Goal: Task Accomplishment & Management: Complete application form

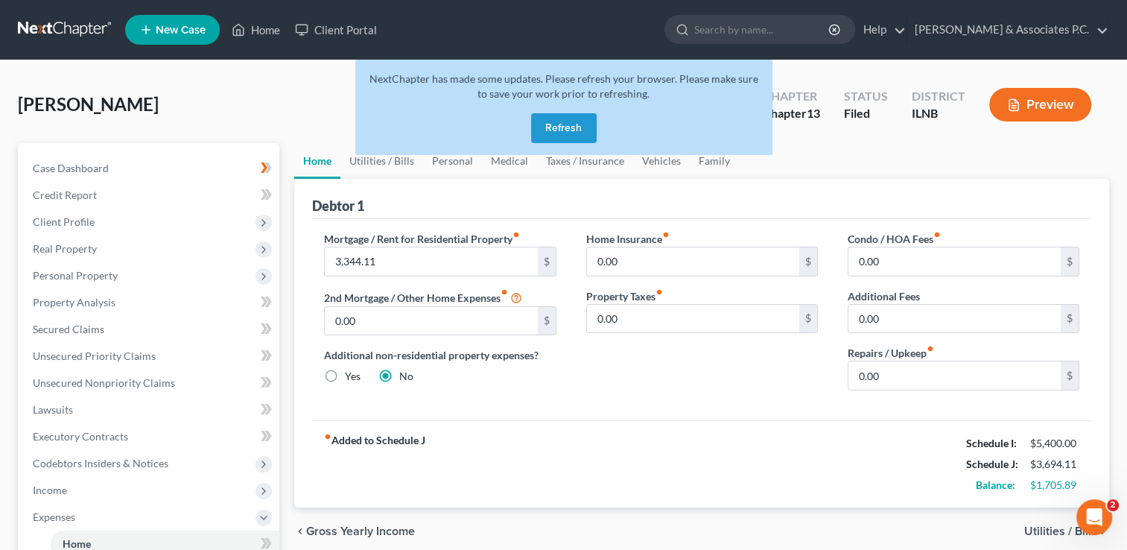
click at [566, 127] on button "Refresh" at bounding box center [564, 128] width 66 height 30
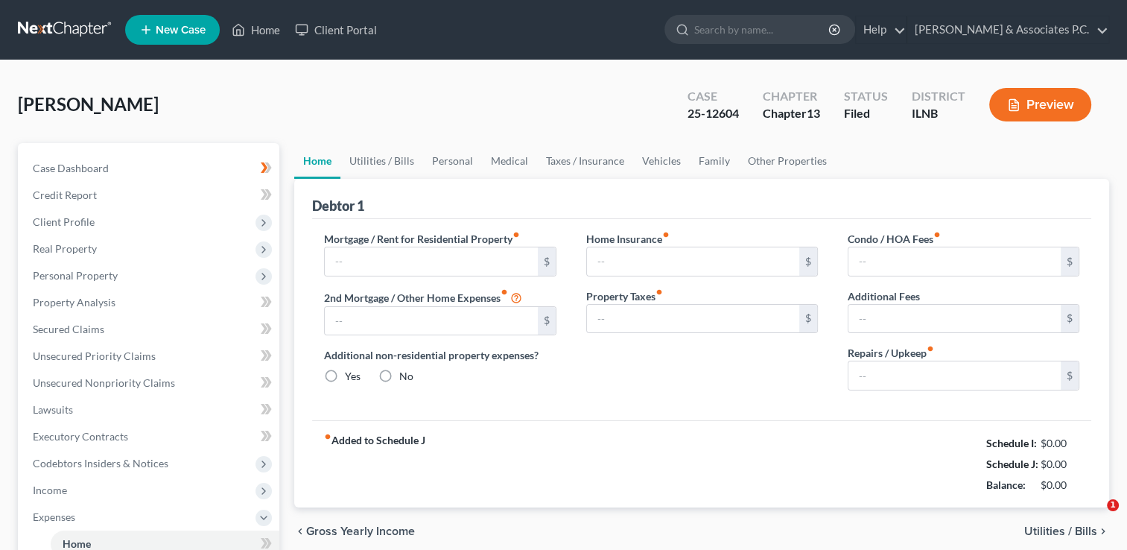
type input "3,344.11"
type input "0.00"
radio input "true"
type input "0.00"
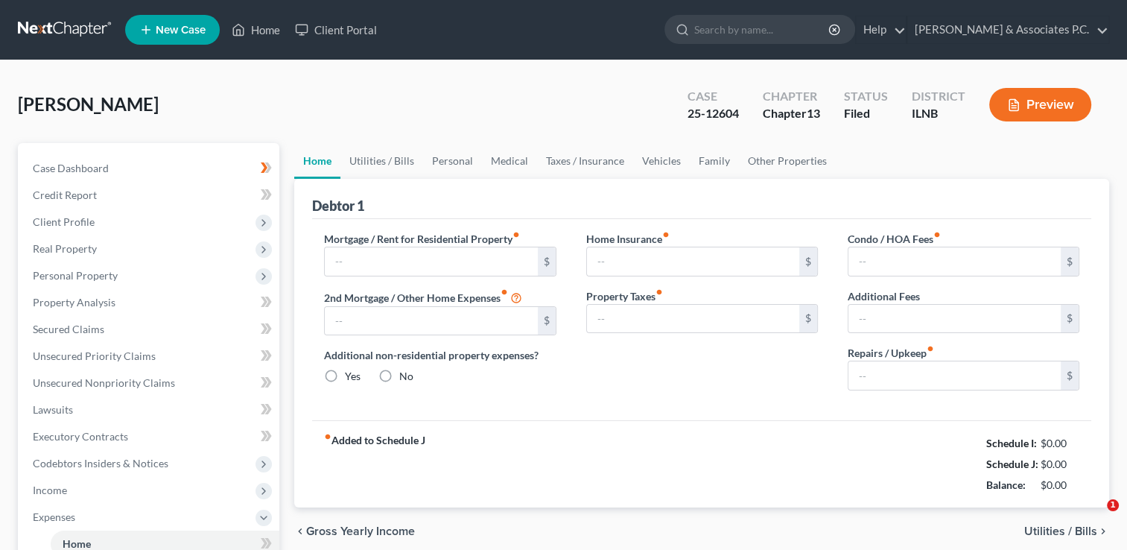
type input "0.00"
